Goal: Transaction & Acquisition: Purchase product/service

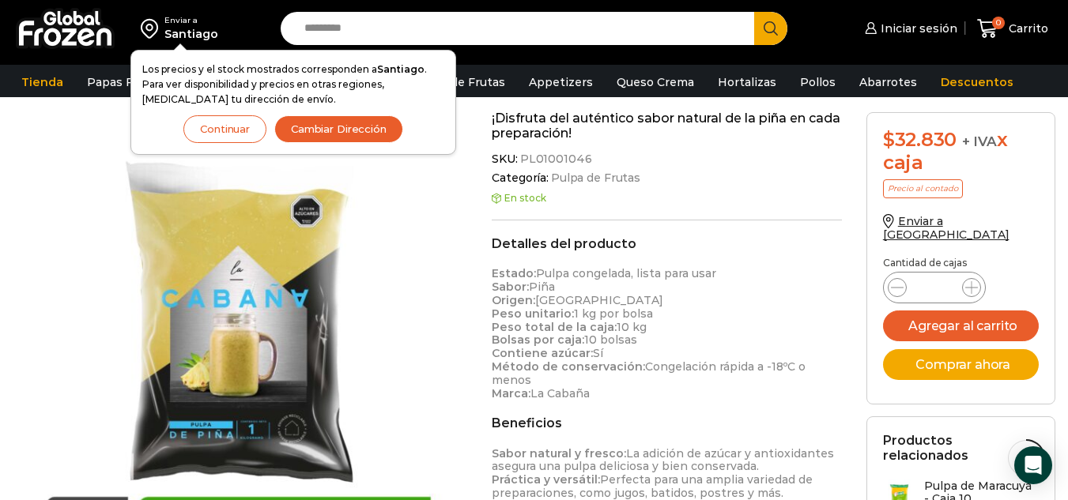
scroll to position [361, 0]
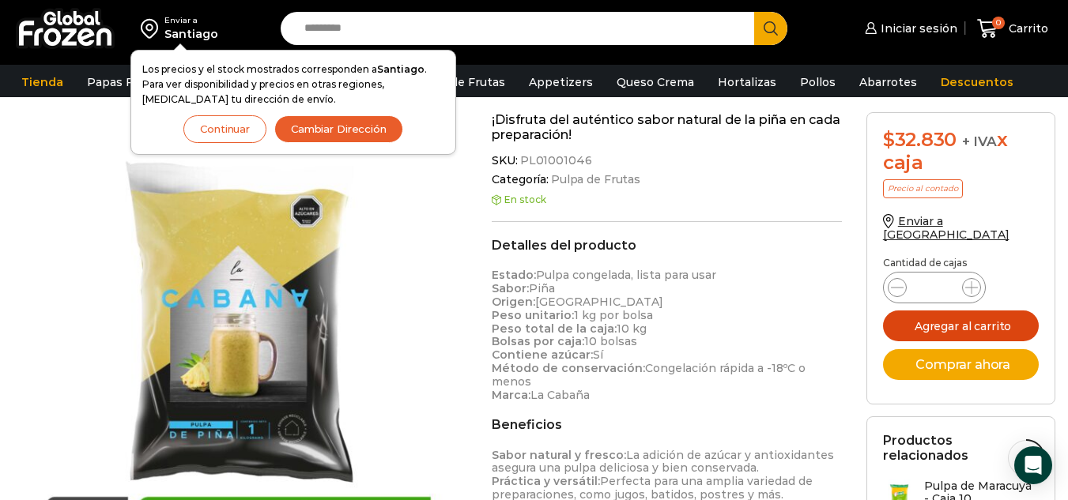
click at [955, 311] on button "Agregar al carrito" at bounding box center [961, 326] width 156 height 31
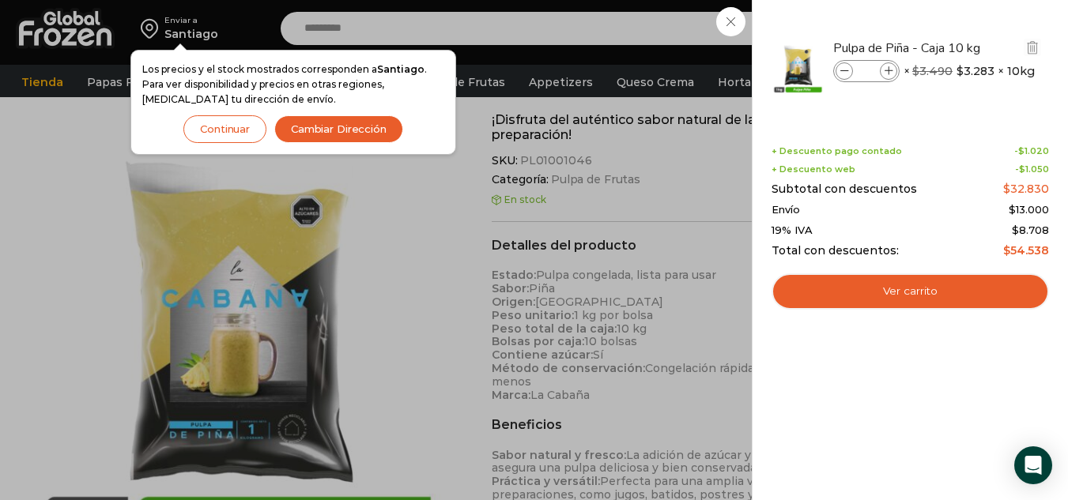
click at [894, 70] on span at bounding box center [888, 70] width 17 height 17
type input "*"
click at [846, 67] on icon at bounding box center [844, 71] width 9 height 9
type input "*"
click at [846, 67] on icon at bounding box center [844, 71] width 9 height 9
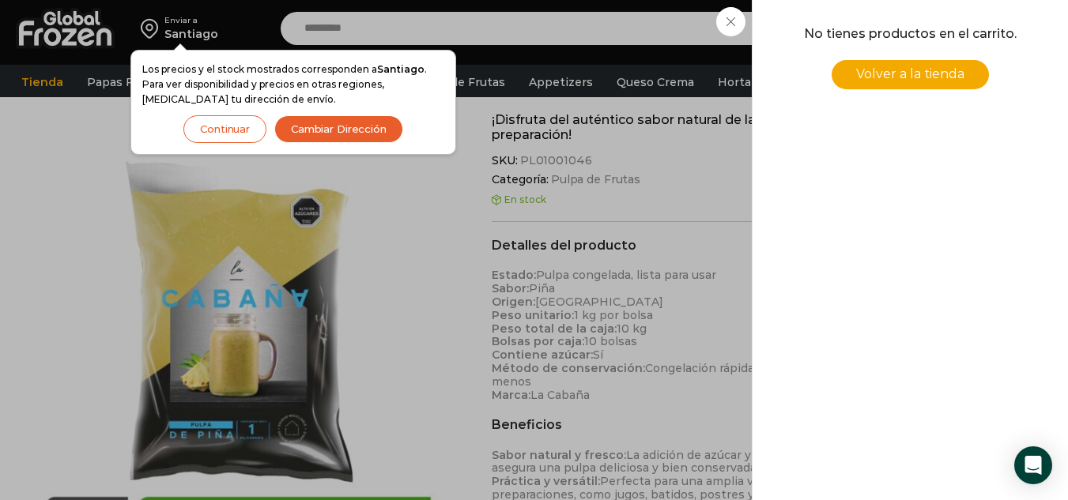
click at [973, 47] on div "0 [GEOGRAPHIC_DATA] 0 0 Shopping Cart No tienes productos en el carrito. Volver…" at bounding box center [1012, 28] width 79 height 37
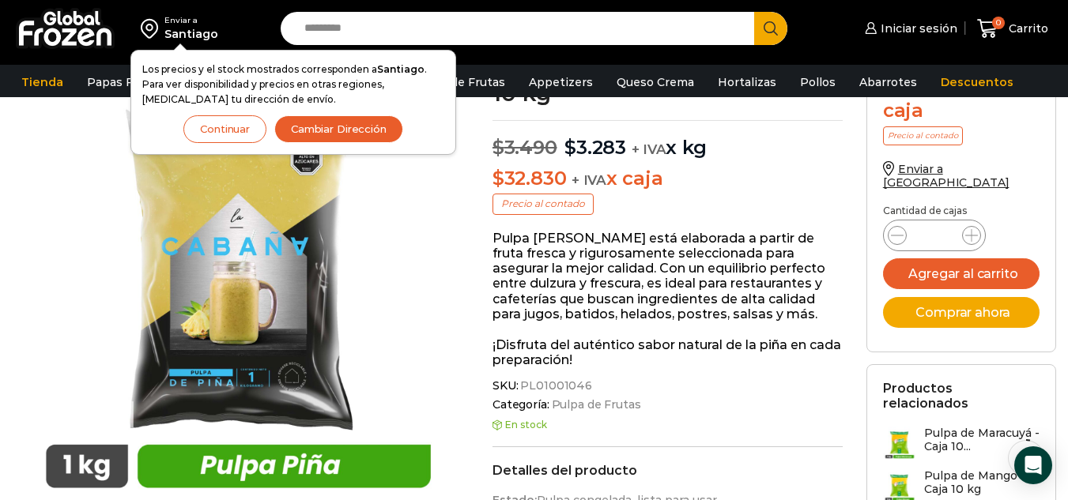
scroll to position [0, 0]
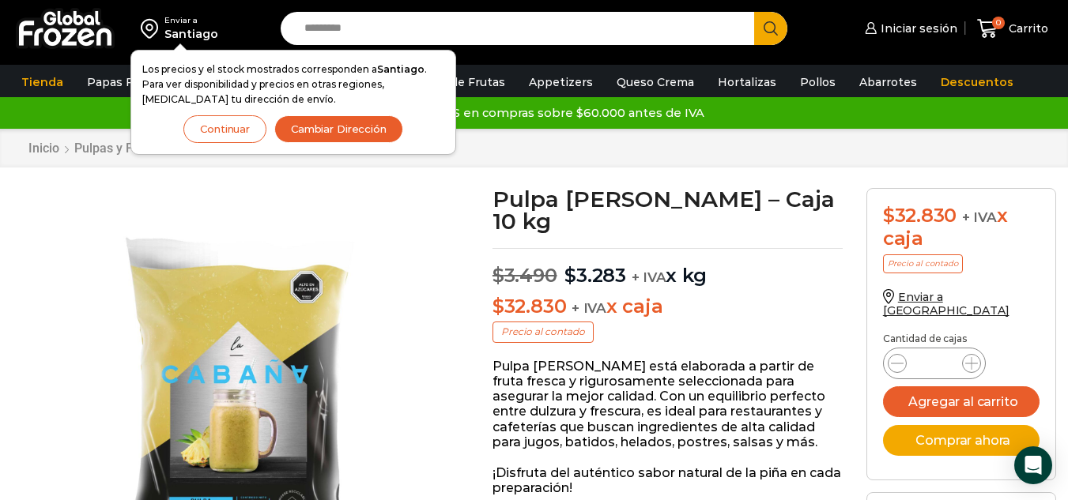
click at [229, 122] on button "Continuar" at bounding box center [224, 129] width 83 height 28
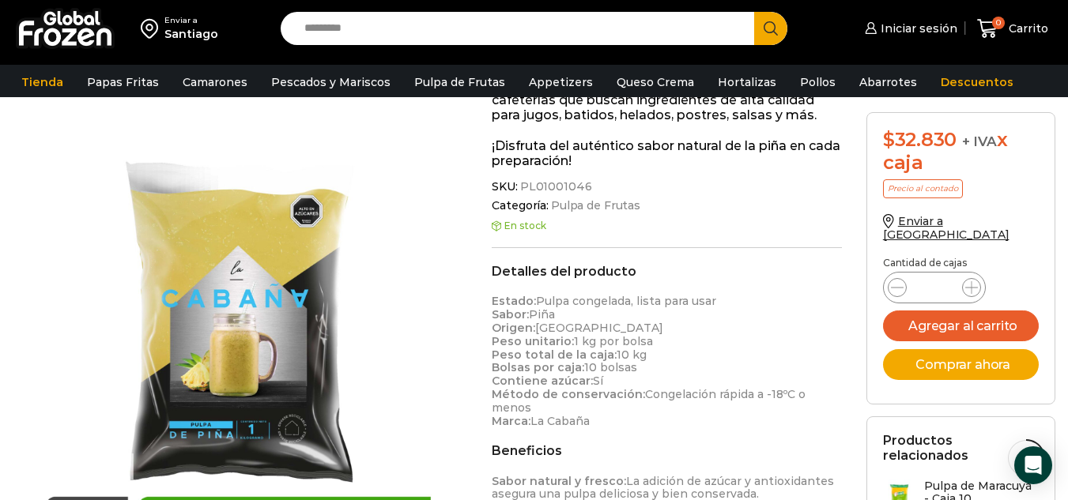
scroll to position [322, 0]
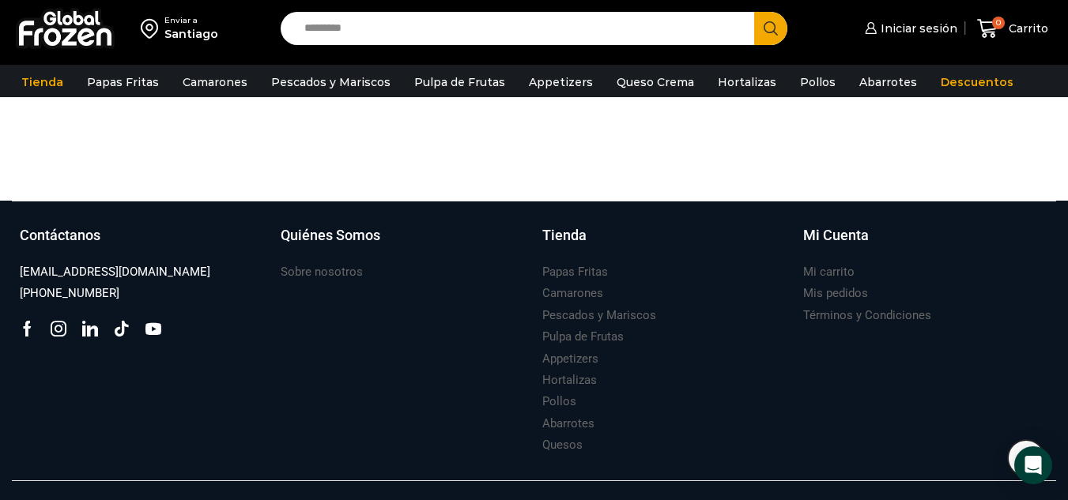
scroll to position [1857, 0]
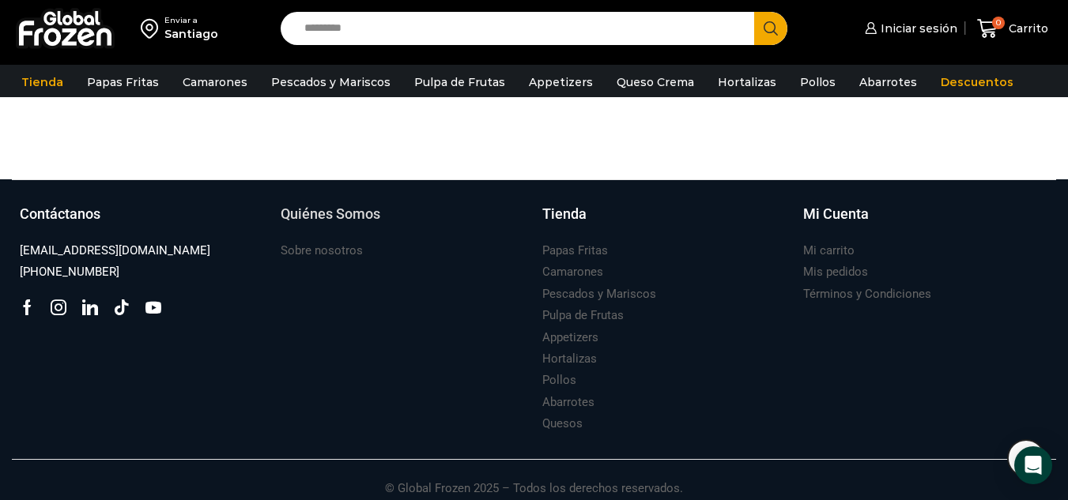
click at [321, 226] on link "Quiénes Somos" at bounding box center [403, 222] width 245 height 36
